Goal: Navigation & Orientation: Find specific page/section

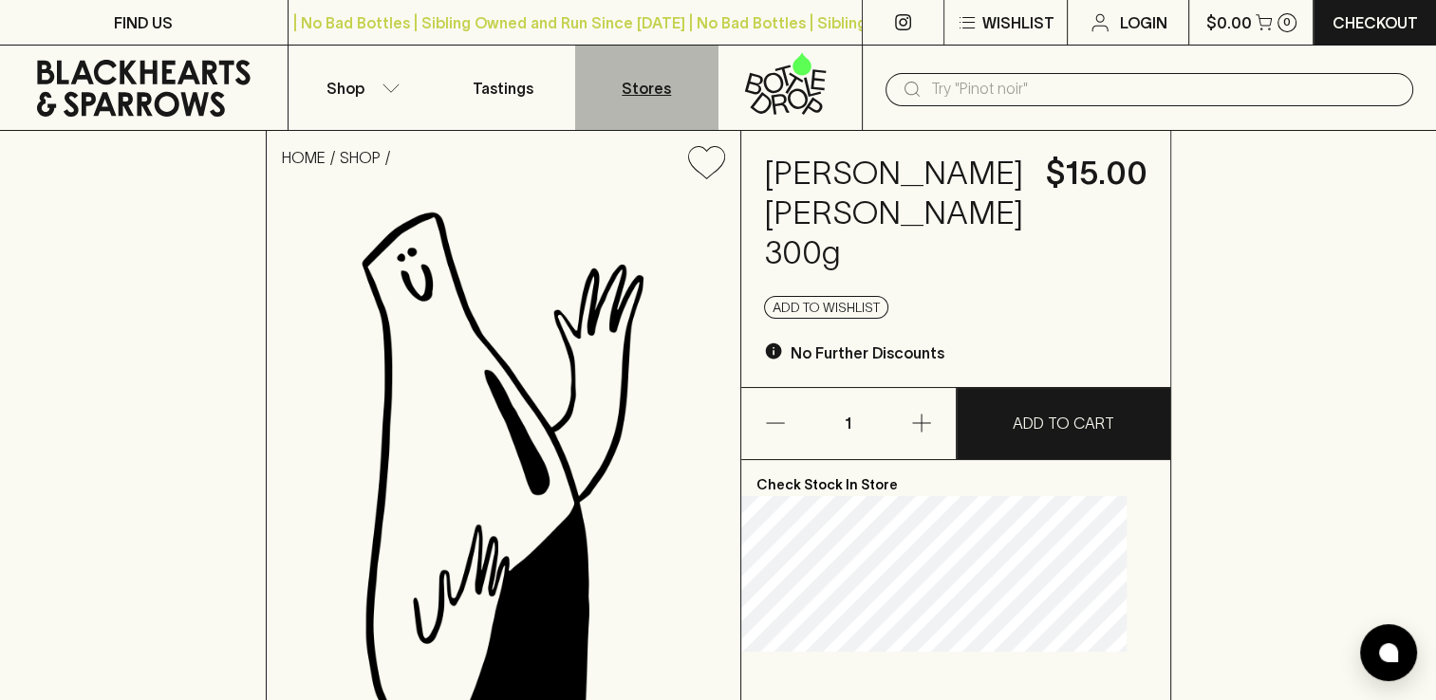
click at [648, 87] on p "Stores" at bounding box center [646, 88] width 49 height 23
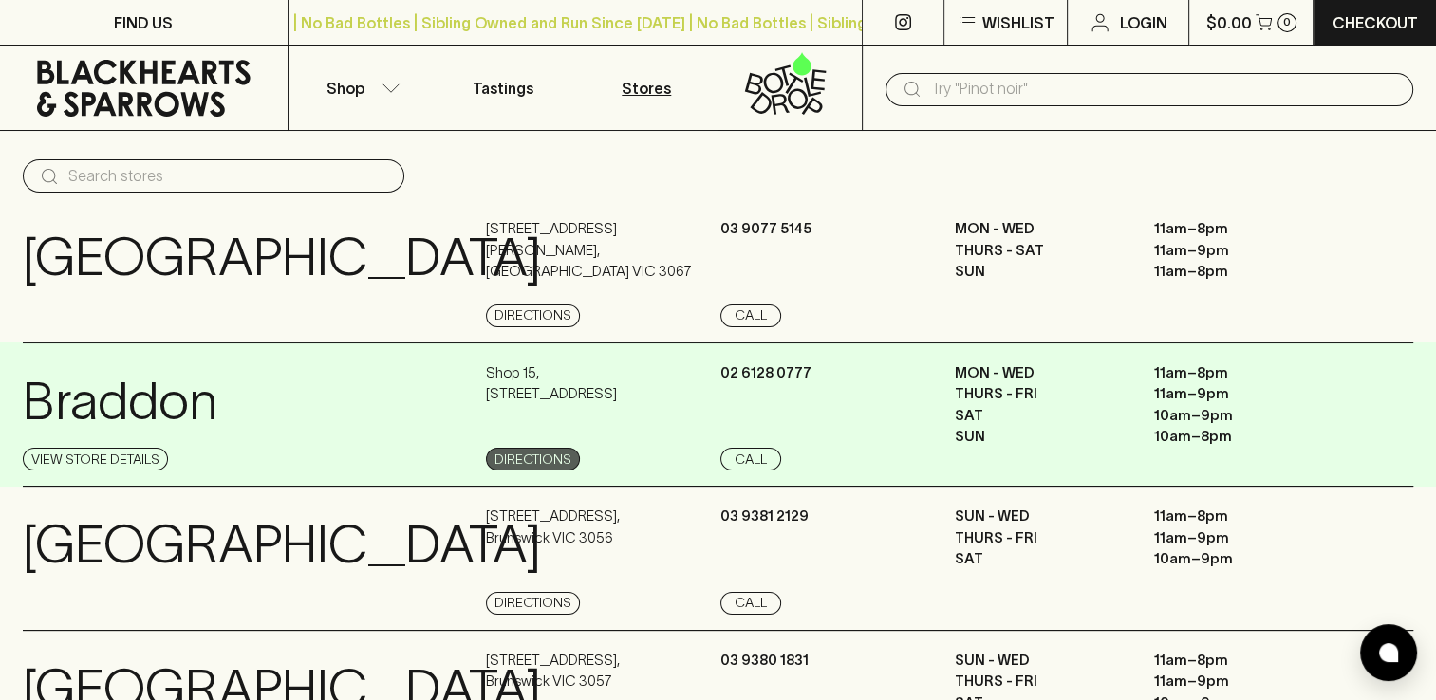
click at [521, 458] on link "Directions" at bounding box center [533, 459] width 94 height 23
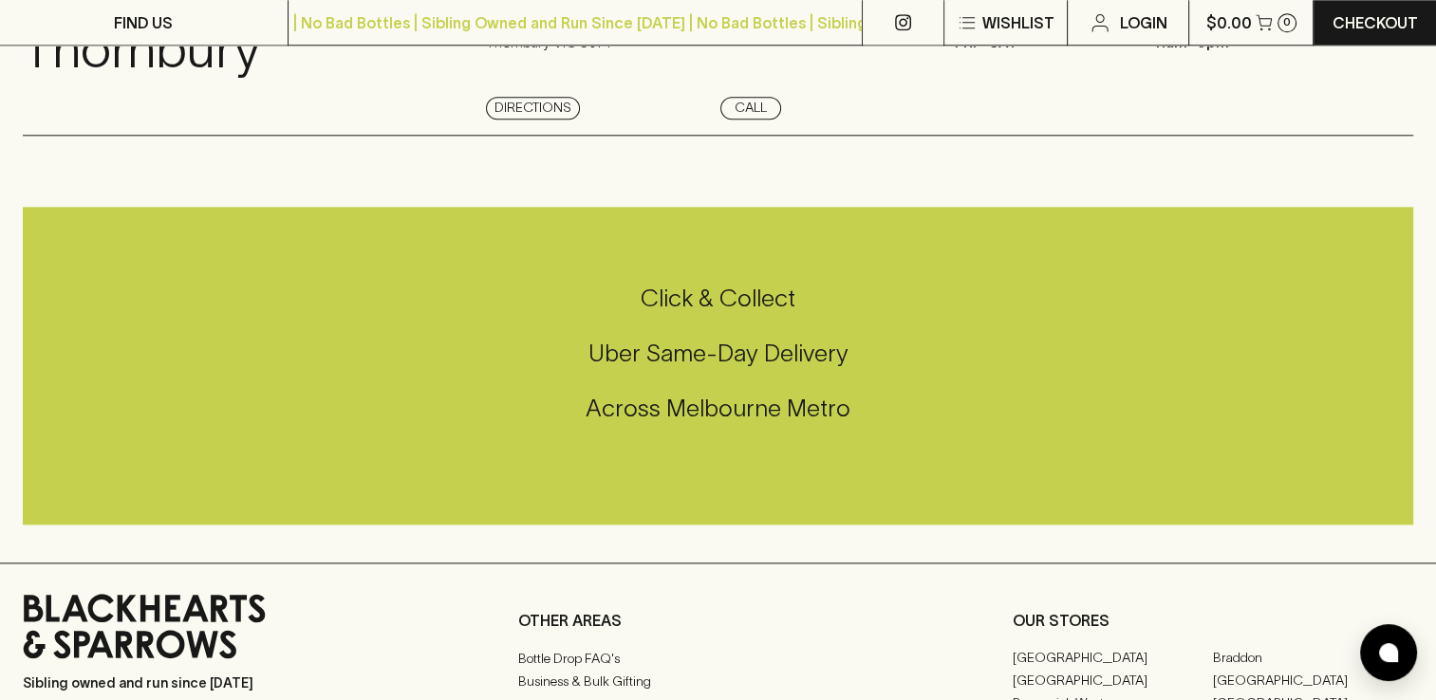
scroll to position [1993, 0]
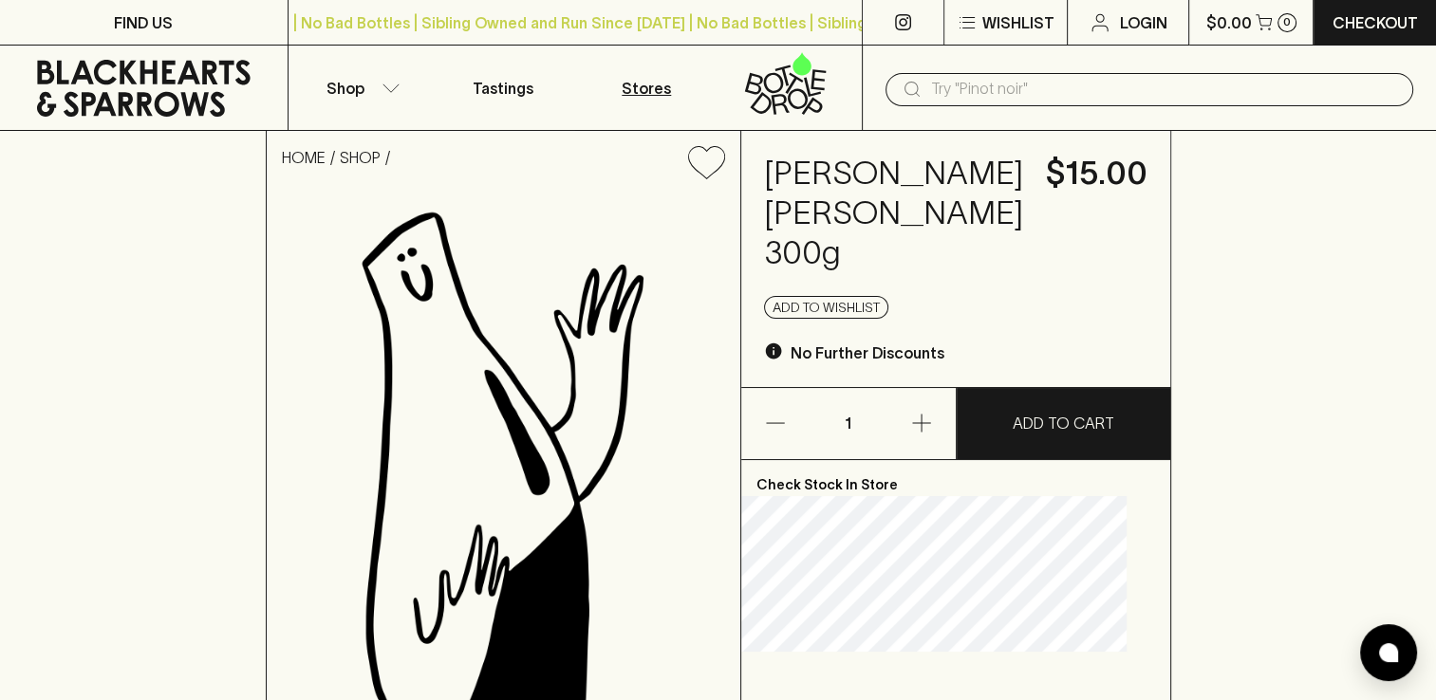
click at [634, 88] on p "Stores" at bounding box center [646, 88] width 49 height 23
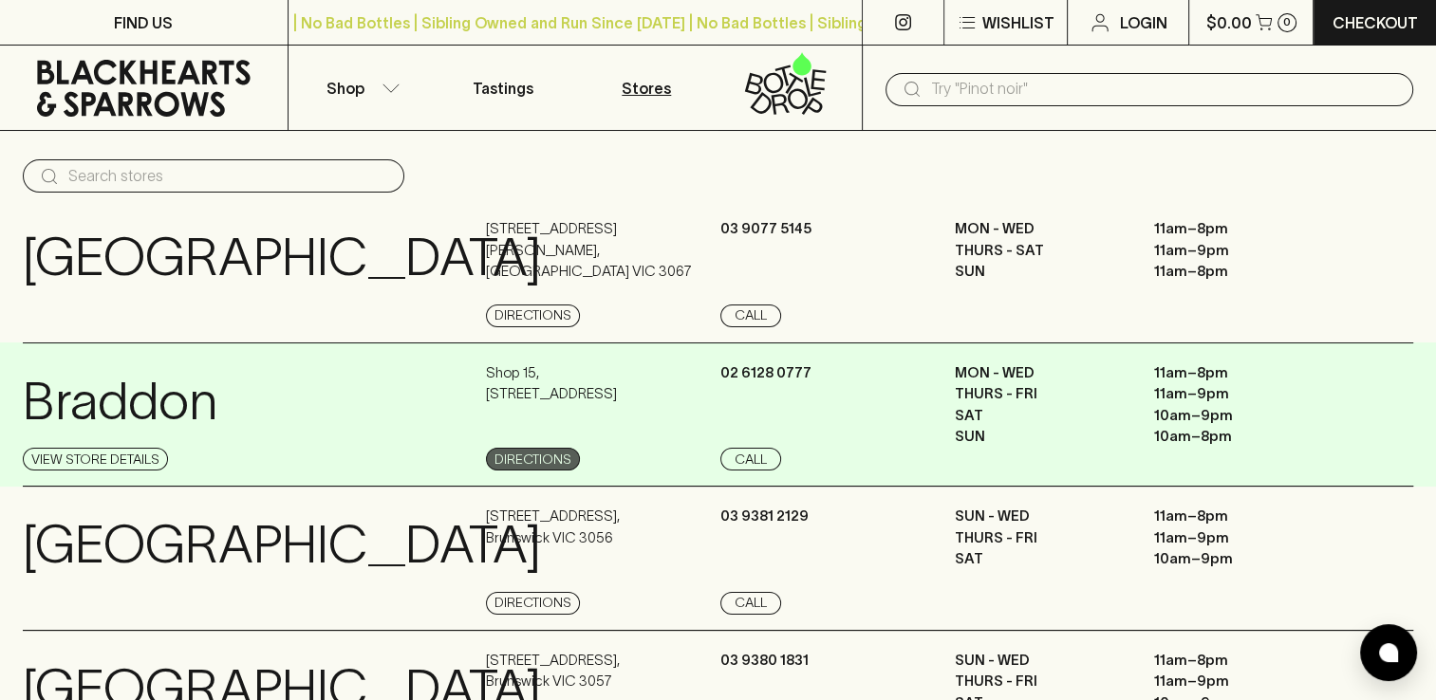
click at [535, 455] on link "Directions" at bounding box center [533, 459] width 94 height 23
